Goal: Task Accomplishment & Management: Use online tool/utility

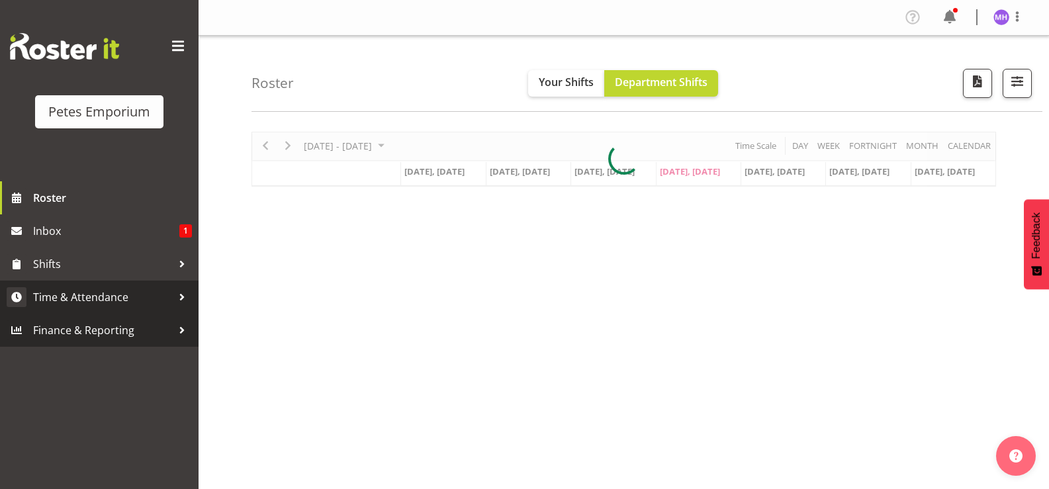
click at [93, 306] on span "Time & Attendance" at bounding box center [102, 297] width 139 height 20
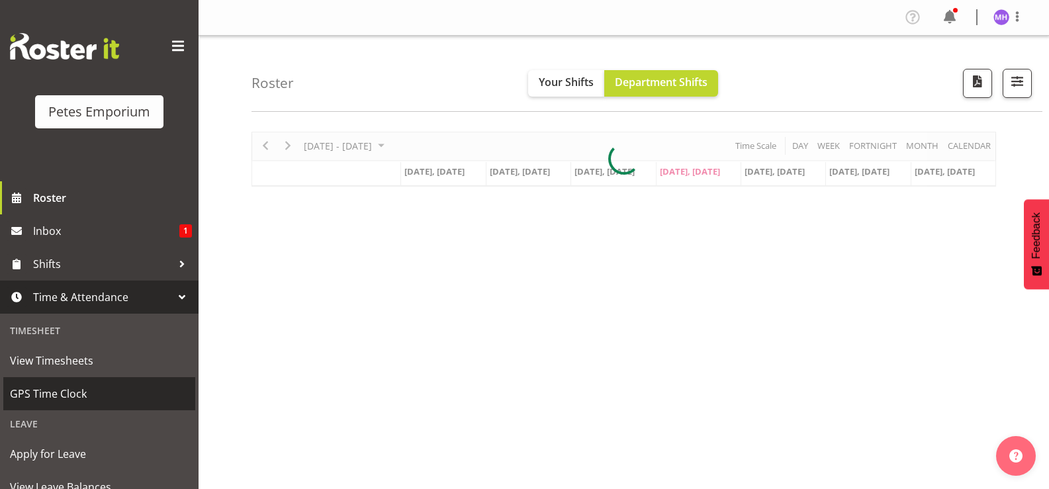
click at [93, 384] on span "GPS Time Clock" at bounding box center [99, 394] width 179 height 20
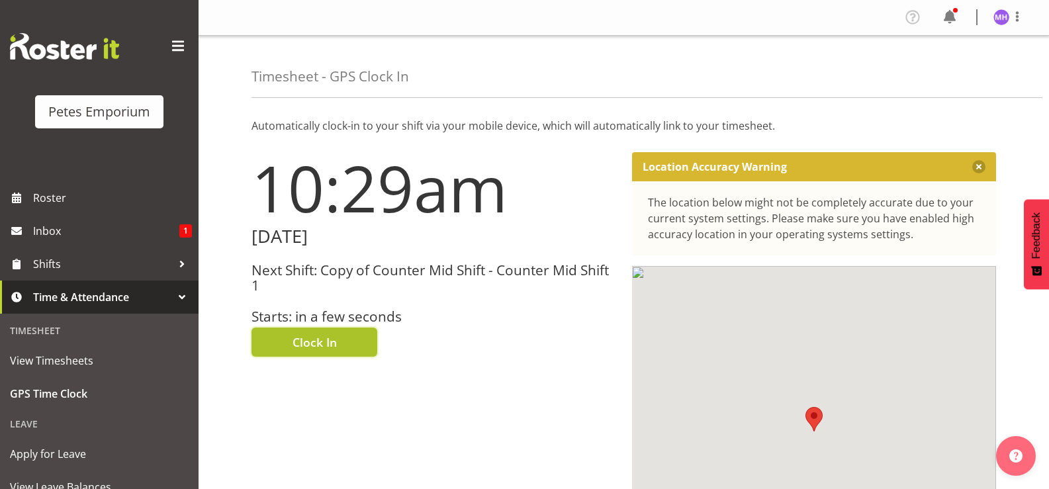
click at [301, 356] on button "Clock In" at bounding box center [315, 342] width 126 height 29
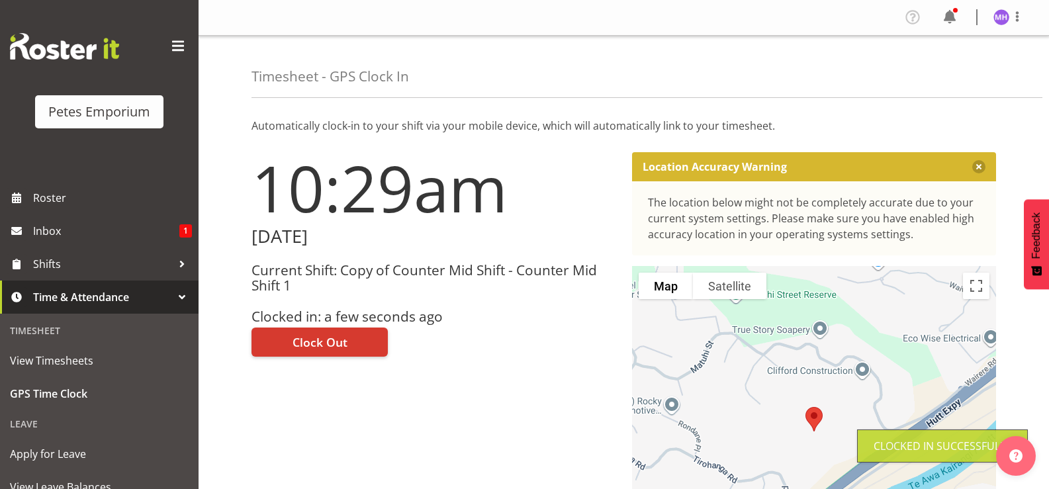
click at [1025, 21] on div "Profile Log Out" at bounding box center [1015, 17] width 42 height 17
click at [1004, 11] on img at bounding box center [1002, 17] width 16 height 16
click at [969, 71] on link "Log Out" at bounding box center [961, 70] width 127 height 24
drag, startPoint x: 969, startPoint y: 71, endPoint x: 974, endPoint y: 44, distance: 27.0
click at [969, 71] on link "Log Out" at bounding box center [961, 70] width 127 height 24
